Goal: Information Seeking & Learning: Learn about a topic

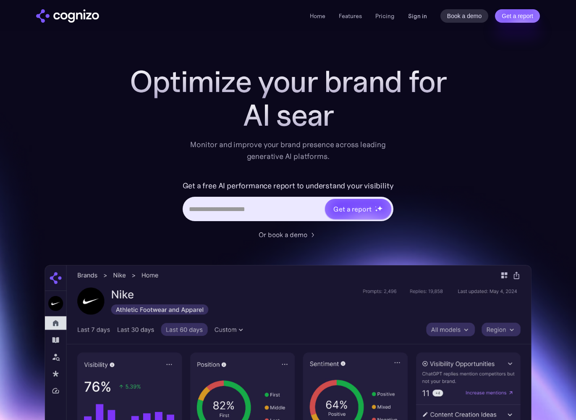
click at [419, 16] on link "Sign in" at bounding box center [417, 16] width 19 height 10
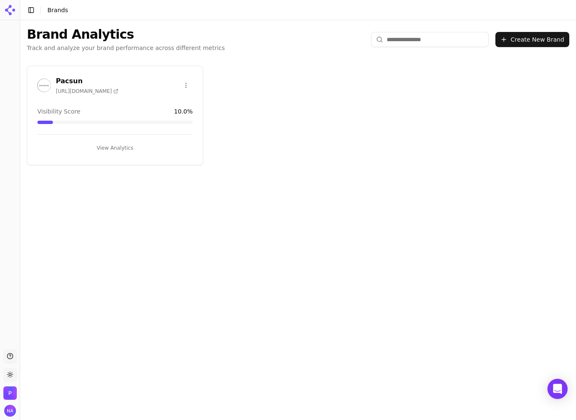
click at [121, 147] on button "View Analytics" at bounding box center [114, 147] width 155 height 13
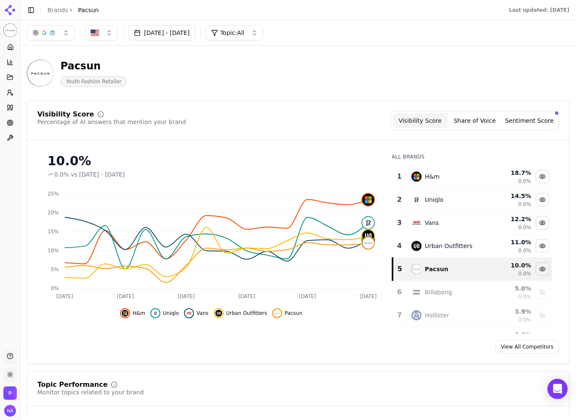
click at [522, 127] on button "Sentiment Score" at bounding box center [529, 120] width 55 height 15
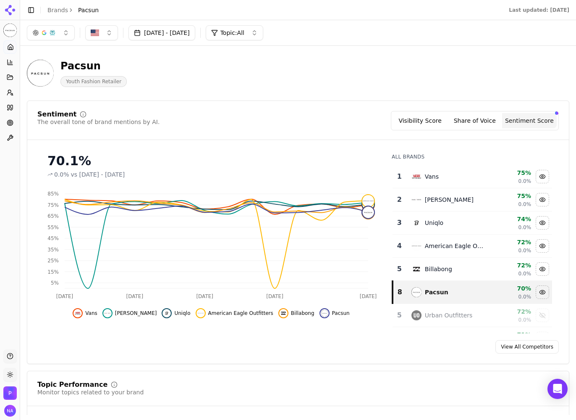
click at [427, 125] on button "Visibility Score" at bounding box center [420, 120] width 55 height 15
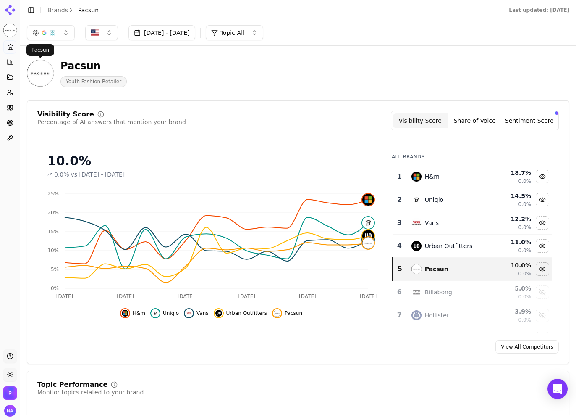
click at [39, 77] on img at bounding box center [40, 73] width 27 height 27
click at [75, 62] on div "Pacsun" at bounding box center [93, 65] width 66 height 13
click at [11, 26] on html "Pacsun Platform Home Competition Topics Prompts Citations Optimize Toolbox Supp…" at bounding box center [288, 210] width 576 height 420
click at [52, 50] on div "Pacsun ⌘ 1" at bounding box center [66, 45] width 90 height 17
